Goal: Task Accomplishment & Management: Use online tool/utility

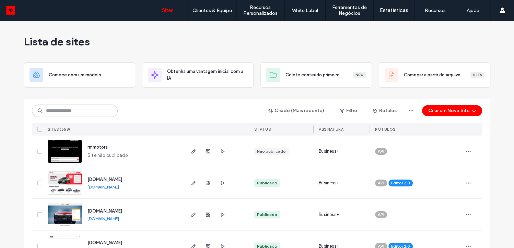
click at [66, 116] on div "Criado (Mais recente) Filtro Rótulos Criar um Novo Site" at bounding box center [257, 110] width 450 height 13
click at [69, 107] on input at bounding box center [75, 110] width 86 height 12
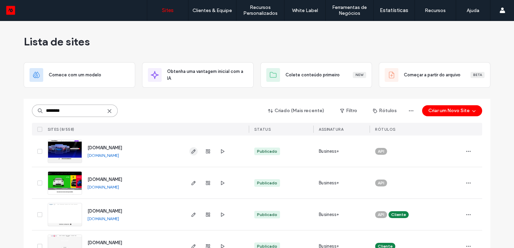
type input "********"
click at [191, 150] on icon "button" at bounding box center [193, 150] width 5 height 5
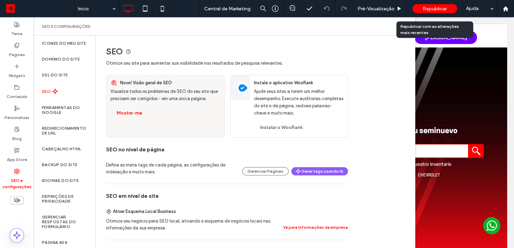
click at [450, 10] on div "Republicar" at bounding box center [435, 8] width 45 height 9
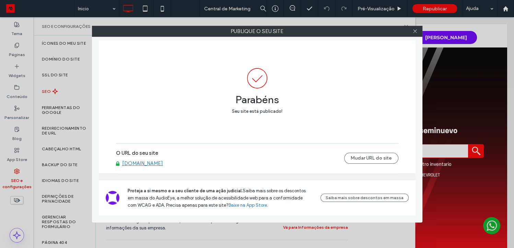
click at [163, 161] on link "[DOMAIN_NAME]" at bounding box center [142, 163] width 41 height 6
